Goal: Transaction & Acquisition: Purchase product/service

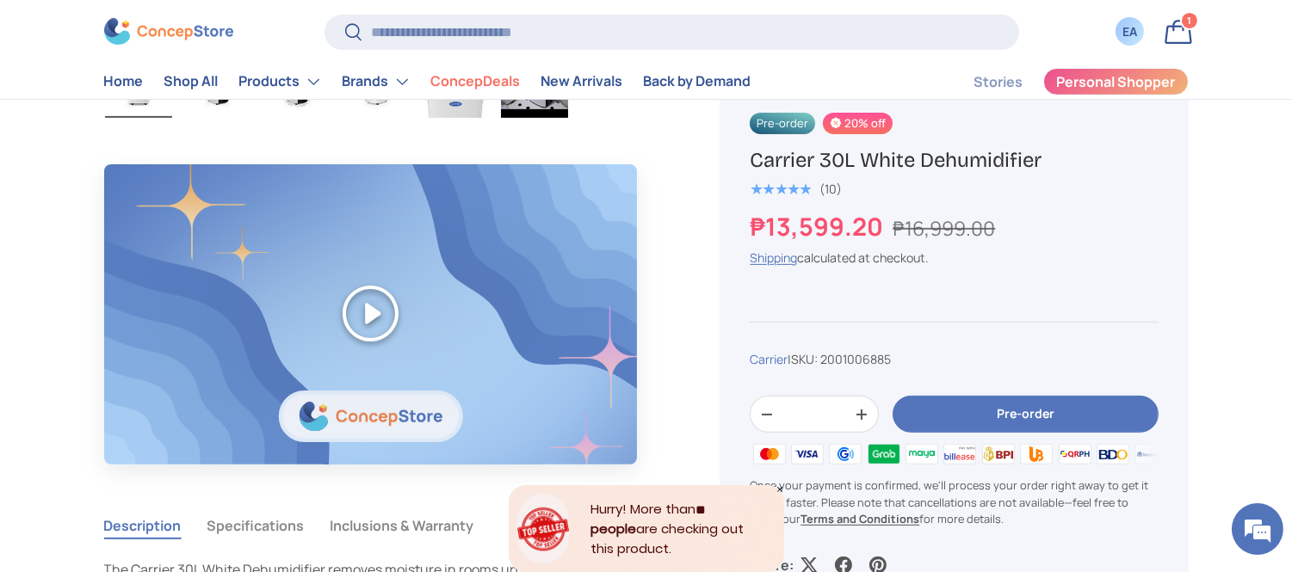
scroll to position [1140, 0]
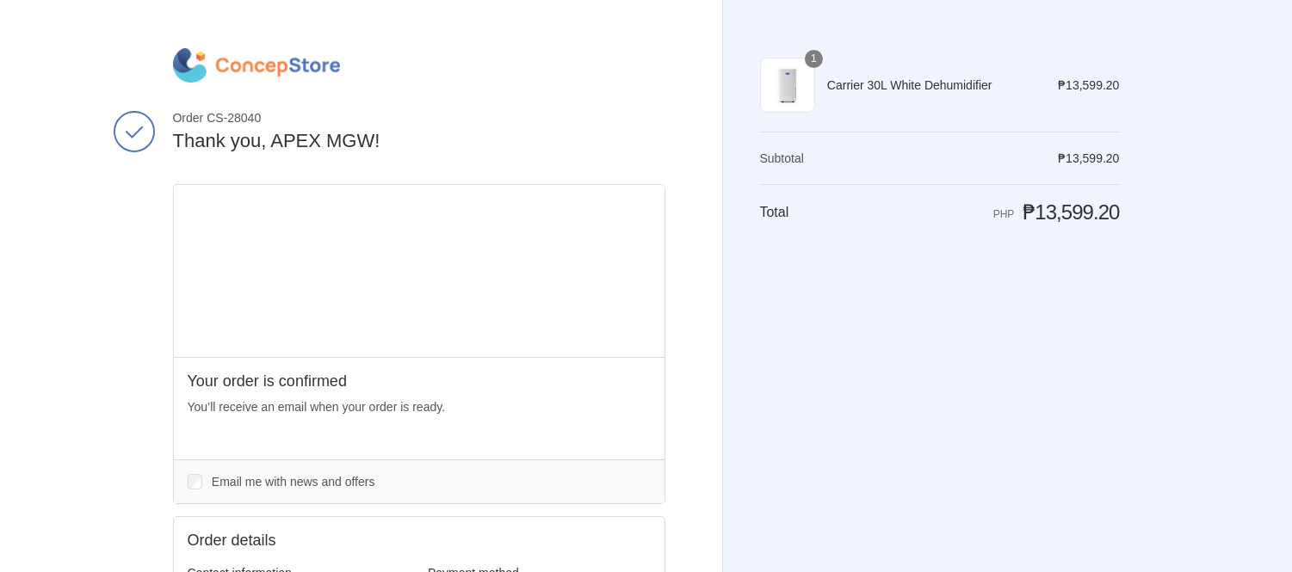
click at [993, 411] on div "Shopping cart Product image Description Quantity Price 1 Carrier 30L White Dehu…" at bounding box center [940, 286] width 360 height 476
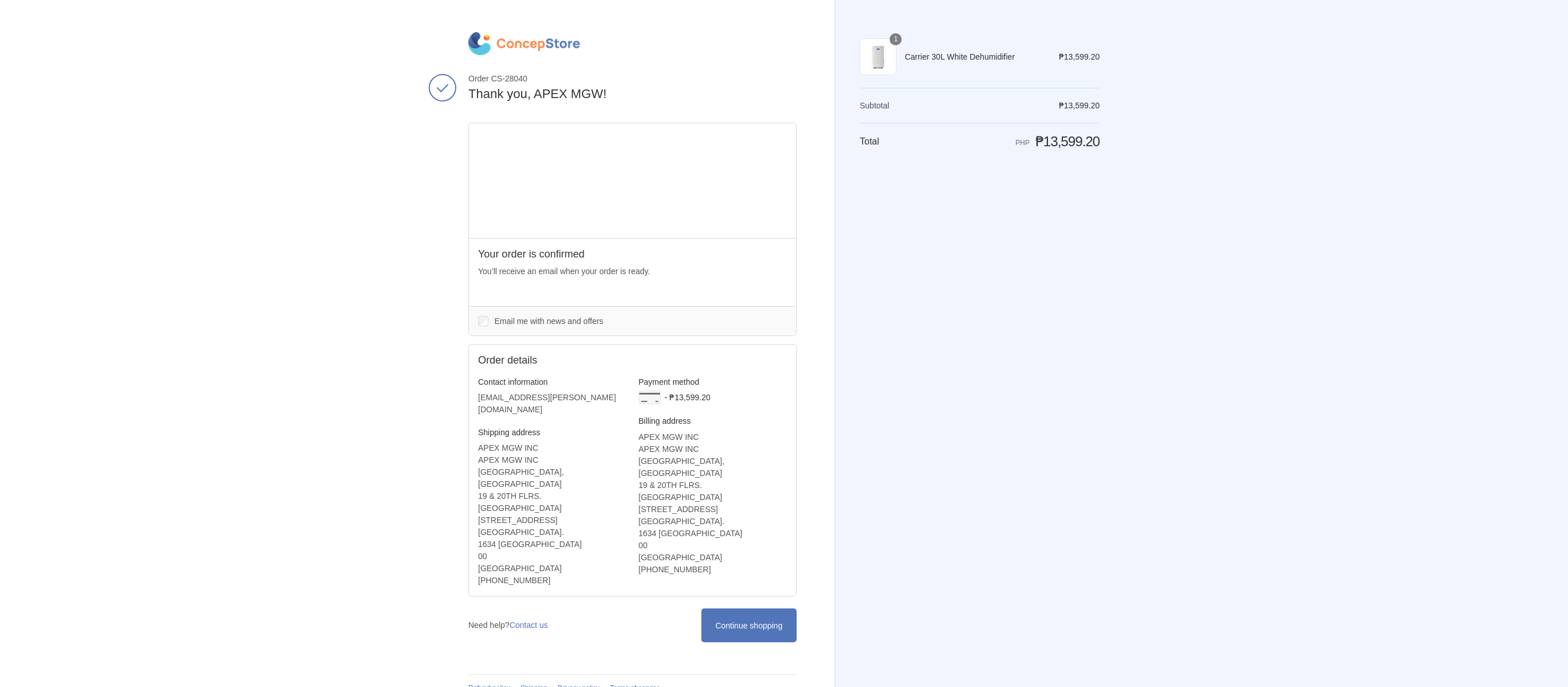
drag, startPoint x: 1135, startPoint y: 2, endPoint x: 979, endPoint y: 472, distance: 495.2
click at [861, 381] on div "Shopping cart Product image Description Quantity Price 1 Carrier 30L White Dehu…" at bounding box center [979, 343] width 240 height 623
drag, startPoint x: 283, startPoint y: 278, endPoint x: 517, endPoint y: 46, distance: 329.5
click at [307, 251] on div "Thank you for your purchase! Order CS-28040 Thank you, APEX MGW! Your order is …" at bounding box center [784, 352] width 1568 height 706
